Goal: Information Seeking & Learning: Learn about a topic

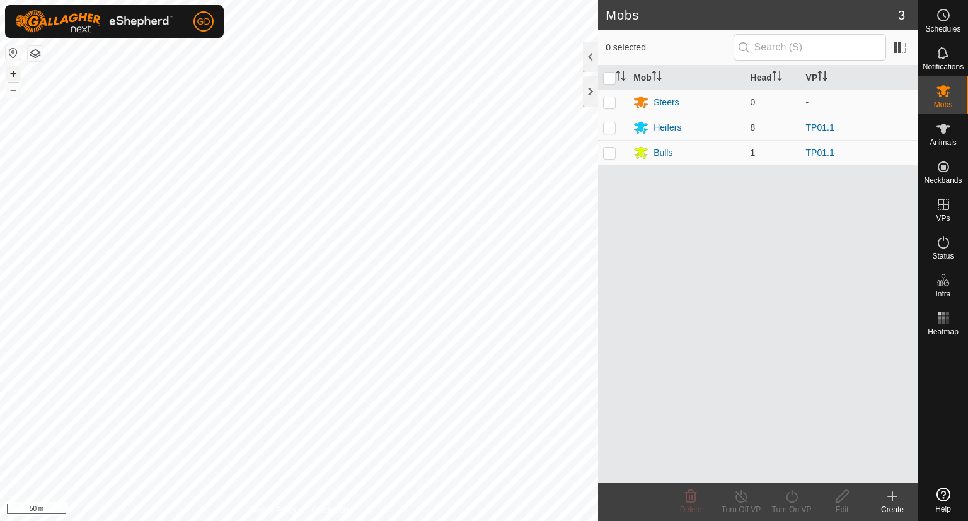
click at [12, 72] on button "+" at bounding box center [13, 73] width 15 height 15
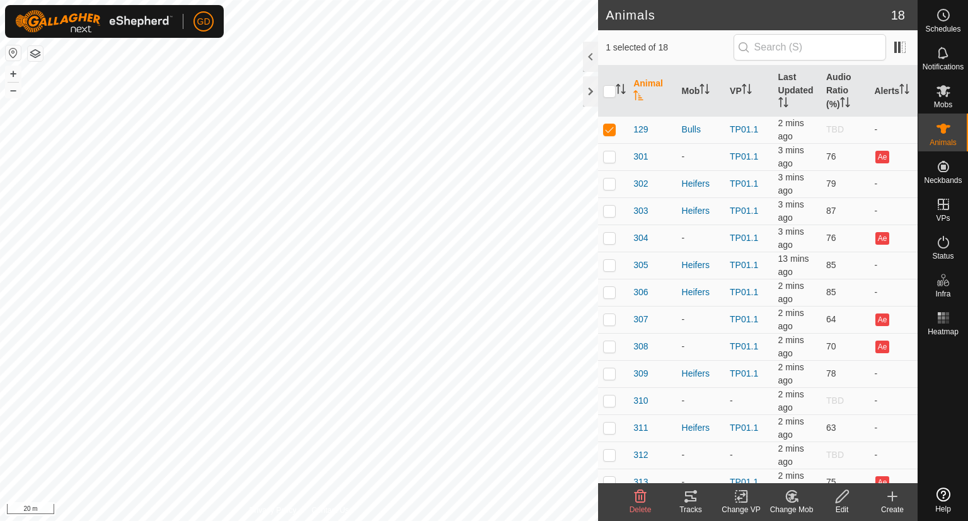
click at [693, 498] on icon at bounding box center [690, 495] width 15 height 15
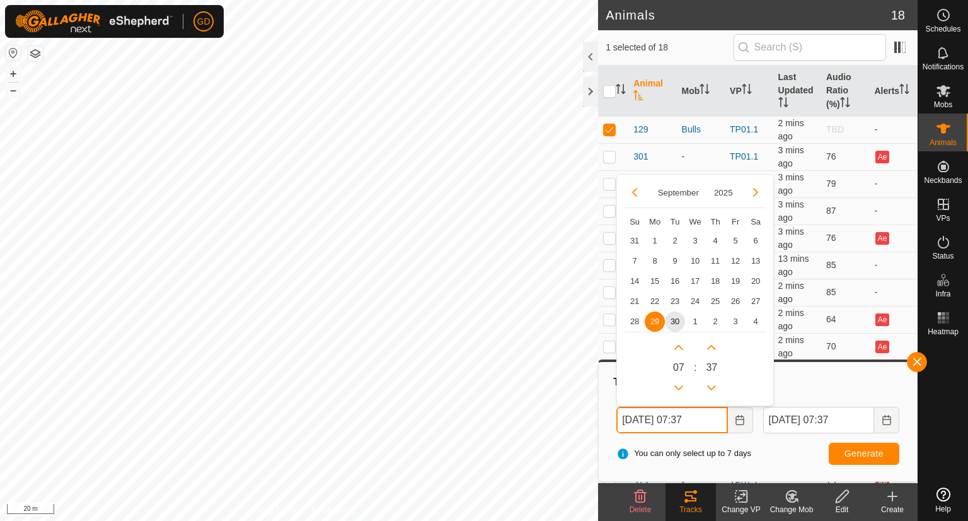
click at [565, 418] on body "GD Schedules Notifications Mobs Animals Neckbands VPs Status Infra Heatmap Help…" at bounding box center [484, 260] width 968 height 521
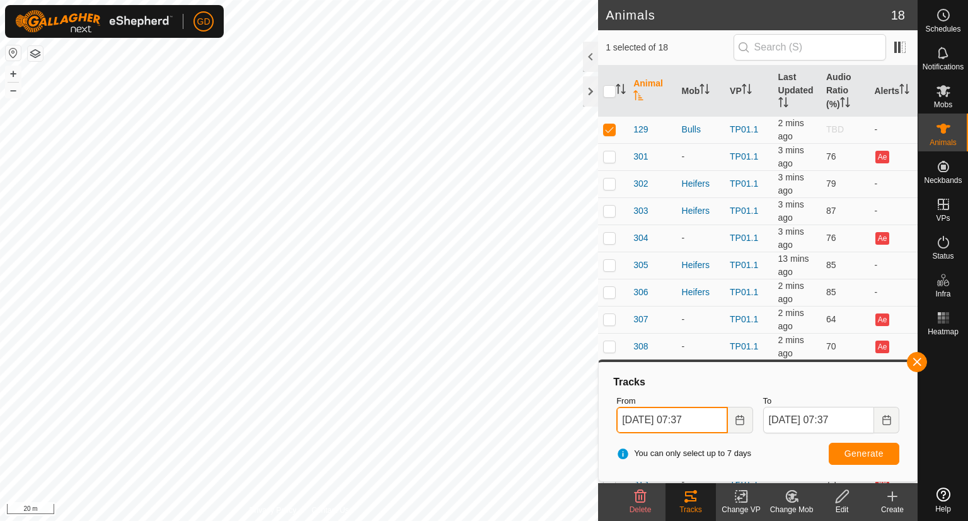
type input "[DATE] 07:37"
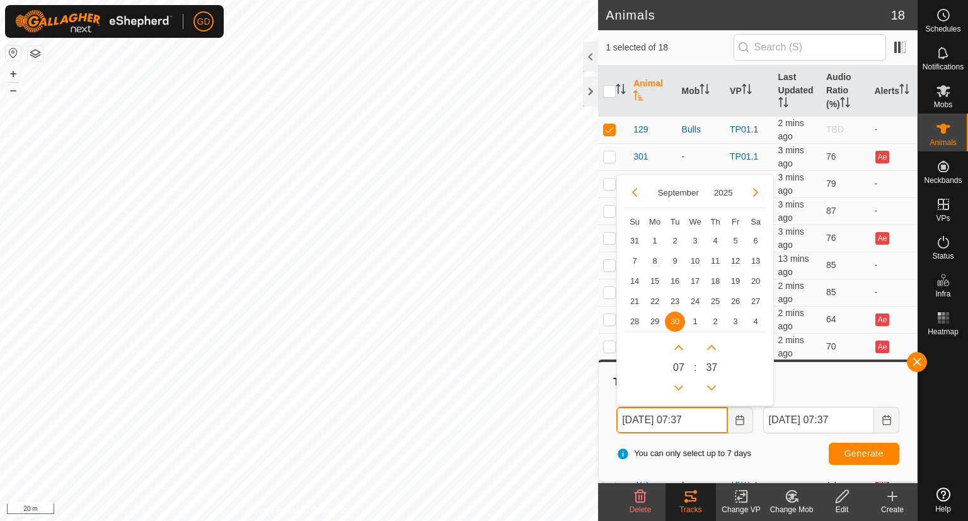
drag, startPoint x: 708, startPoint y: 424, endPoint x: 691, endPoint y: 418, distance: 18.5
click at [691, 418] on input "[DATE] 07:37" at bounding box center [671, 419] width 111 height 26
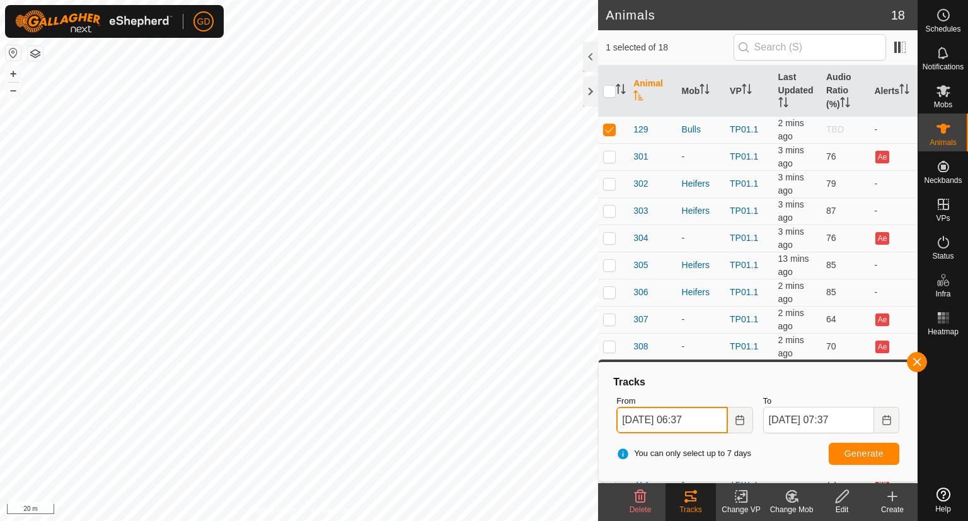
type input "[DATE] 06:37"
click at [866, 446] on button "Generate" at bounding box center [864, 453] width 71 height 22
click at [14, 94] on button "–" at bounding box center [13, 90] width 15 height 15
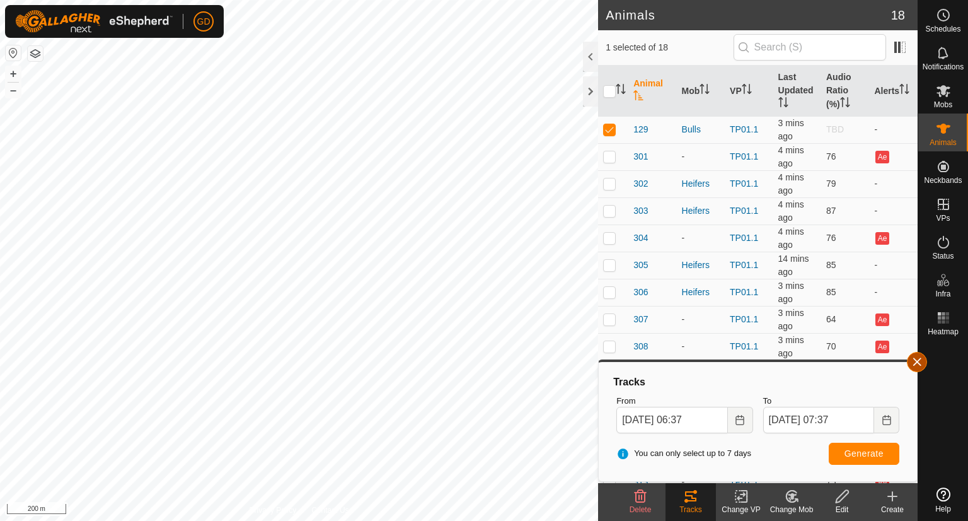
click at [916, 364] on span "button" at bounding box center [917, 362] width 10 height 10
